Goal: Use online tool/utility: Utilize a website feature to perform a specific function

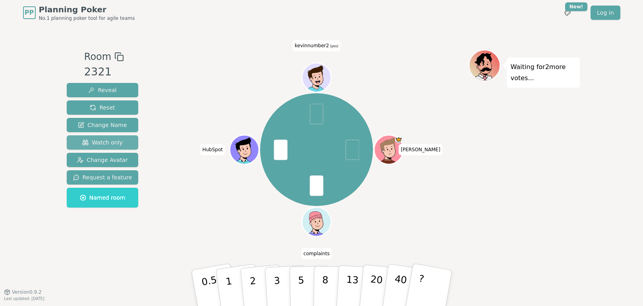
click at [96, 143] on span "Watch only" at bounding box center [102, 143] width 41 height 8
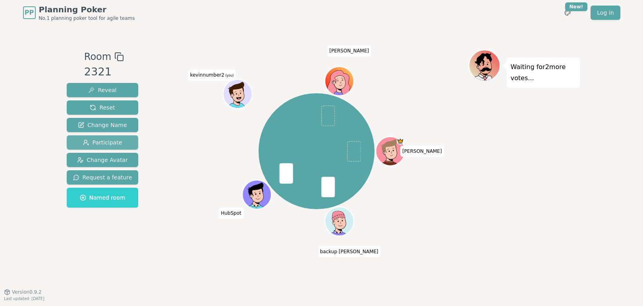
click at [112, 145] on span "Participate" at bounding box center [102, 143] width 39 height 8
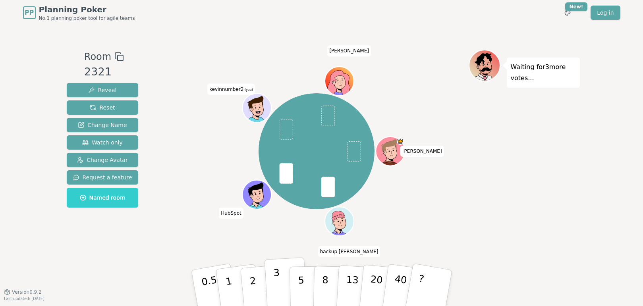
click at [286, 283] on button "3" at bounding box center [285, 288] width 43 height 62
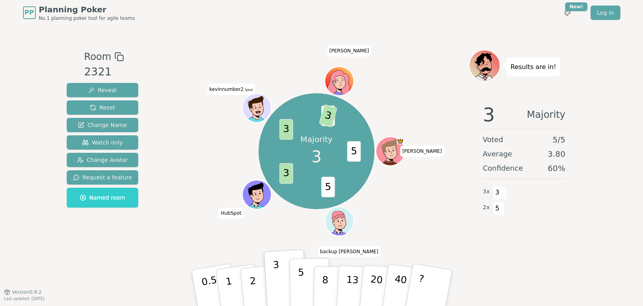
click at [298, 283] on p "5" at bounding box center [301, 288] width 7 height 43
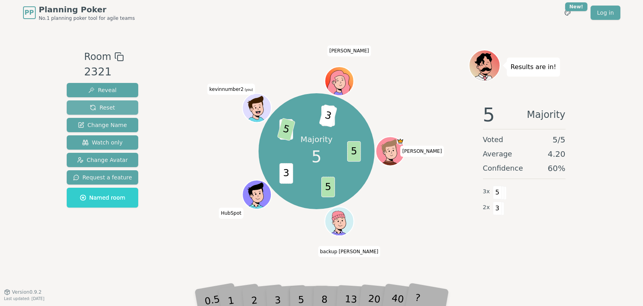
click at [98, 106] on span "Reset" at bounding box center [102, 108] width 25 height 8
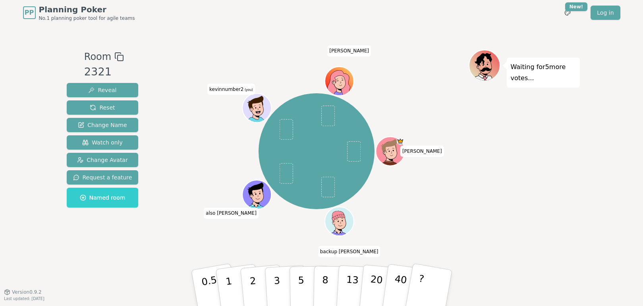
click at [273, 256] on div "[PERSON_NAME] backup [PERSON_NAME] also [PERSON_NAME] kevinnumber2 (you) [PERSO…" at bounding box center [317, 159] width 304 height 219
click at [279, 283] on p "3" at bounding box center [277, 288] width 9 height 43
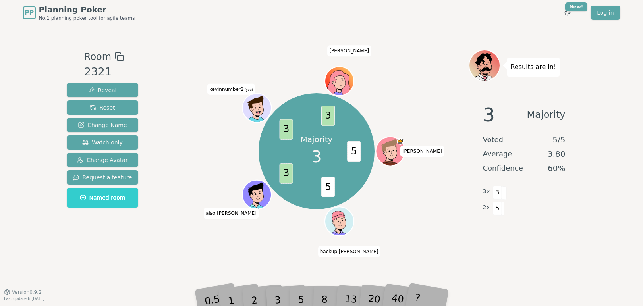
click at [280, 250] on div "Majority 3 5 5 3 3 3 [PERSON_NAME] backup [PERSON_NAME] also [PERSON_NAME] kevi…" at bounding box center [317, 159] width 304 height 219
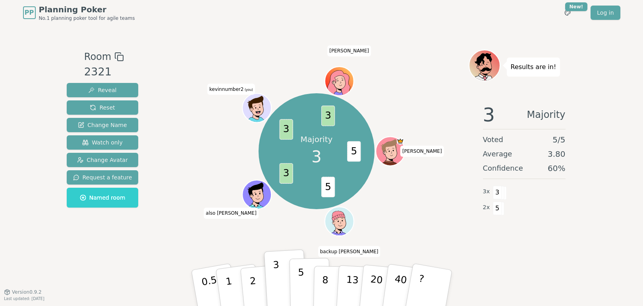
click at [300, 285] on p "5" at bounding box center [301, 288] width 7 height 43
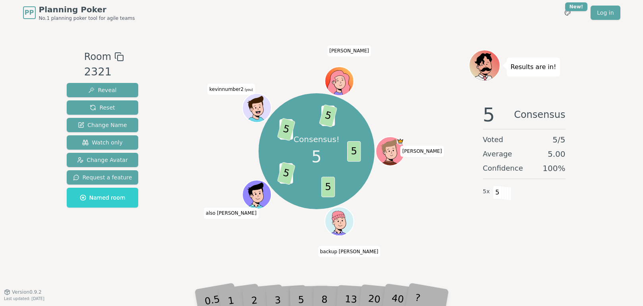
click at [443, 220] on div "Consensus! 5 5 5 3 5 3 5 3 5 [PERSON_NAME] backup [PERSON_NAME] also [PERSON_NA…" at bounding box center [317, 152] width 304 height 176
